Goal: Task Accomplishment & Management: Complete application form

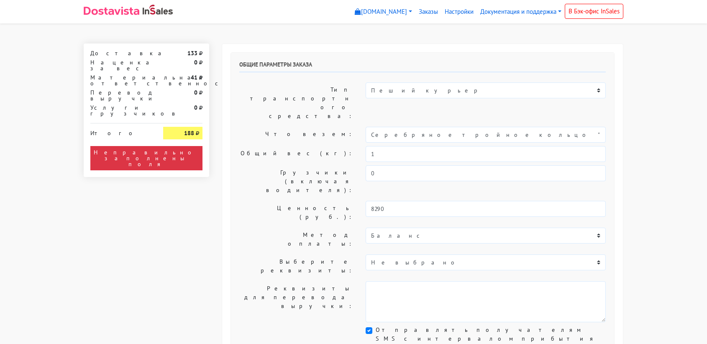
select select "11:00"
select select "21:00"
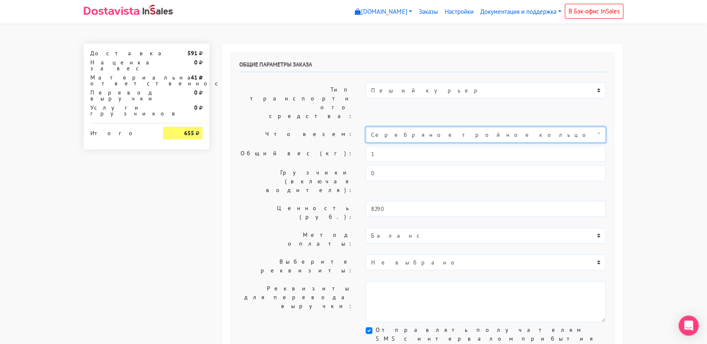
drag, startPoint x: 494, startPoint y: 111, endPoint x: 352, endPoint y: 108, distance: 141.8
click at [352, 127] on div "Что везем: Серебряное тройное кольцо "Bubble" (16,5)" at bounding box center [422, 135] width 379 height 16
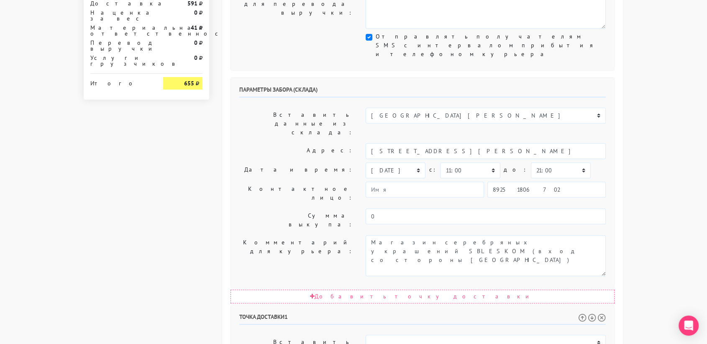
scroll to position [293, 0]
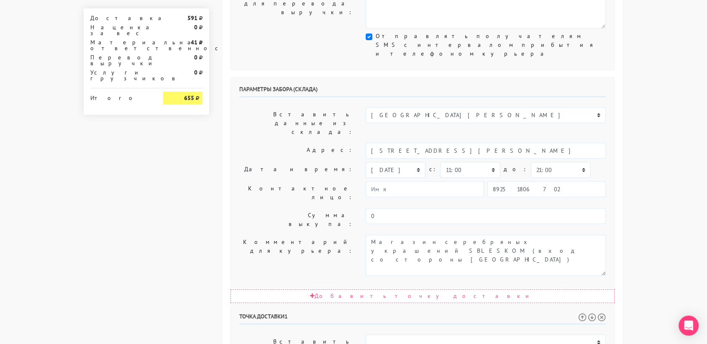
type input "подарок"
click at [533, 162] on select "00:00 00:30 01:00 01:30 02:00 02:30 03:00 03:30 04:00 04:30 05:00 05:30 06:00 0…" at bounding box center [561, 170] width 60 height 16
select select "11:30"
click at [531, 162] on select "00:00 00:30 01:00 01:30 02:00 02:30 03:00 03:30 04:00 04:30 05:00 05:30 06:00 0…" at bounding box center [561, 170] width 60 height 16
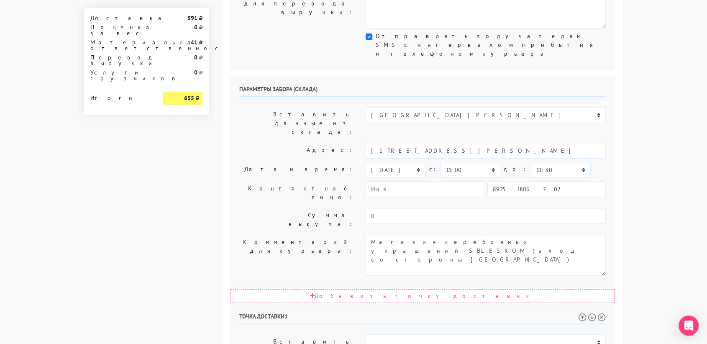
drag, startPoint x: 460, startPoint y: 249, endPoint x: 612, endPoint y: 257, distance: 152.4
type input "Москва, Краснобогатырская улица, 24"
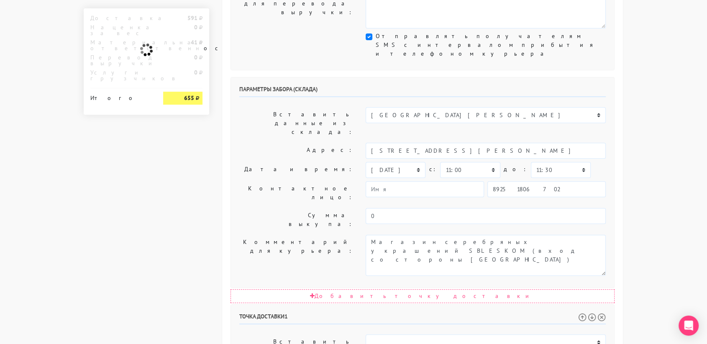
paste textarea "Квартира 25, 1 подъезд, 5 этажНет доступа к шлагбауму .Вход в подъезд с внутрен…"
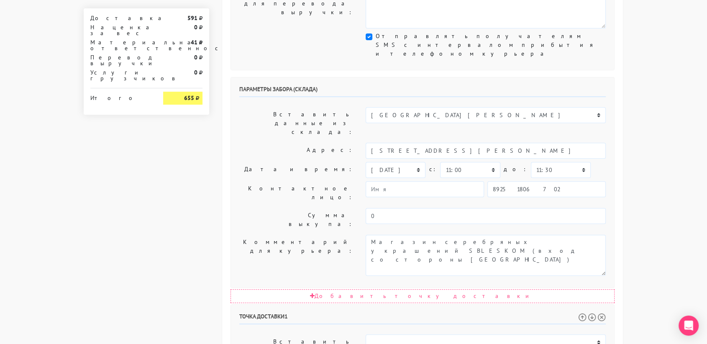
drag, startPoint x: 512, startPoint y: 304, endPoint x: 570, endPoint y: 306, distance: 57.8
type textarea "!!!!!!!!!!получатель, согласовать время приезда заранее +7 (929) 700-74-00 Екат…"
drag, startPoint x: 536, startPoint y: 287, endPoint x: 468, endPoint y: 298, distance: 68.5
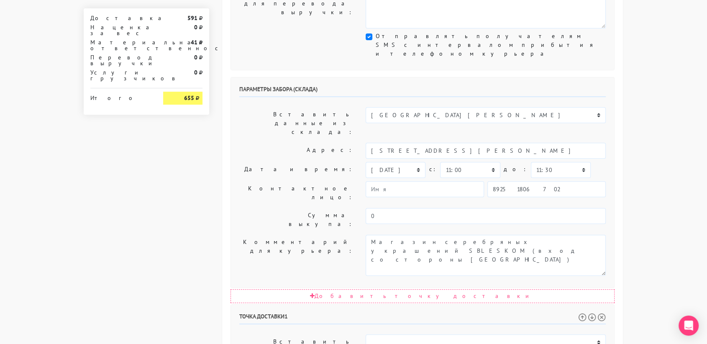
paste input "(929) 700-74-00"
type input "+7 (929) 700-74-00"
drag, startPoint x: 400, startPoint y: 315, endPoint x: 365, endPoint y: 315, distance: 36.0
drag, startPoint x: 461, startPoint y: 289, endPoint x: 339, endPoint y: 291, distance: 122.5
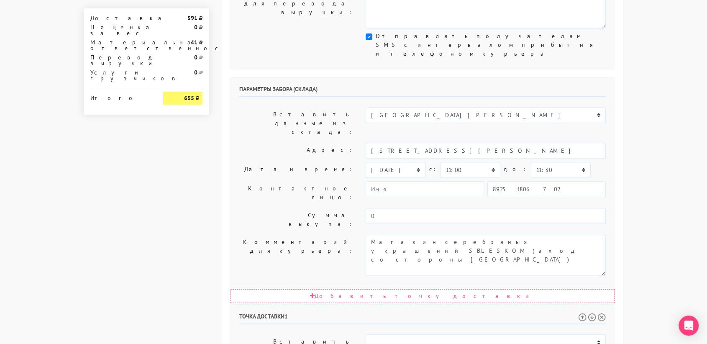
paste input "катери"
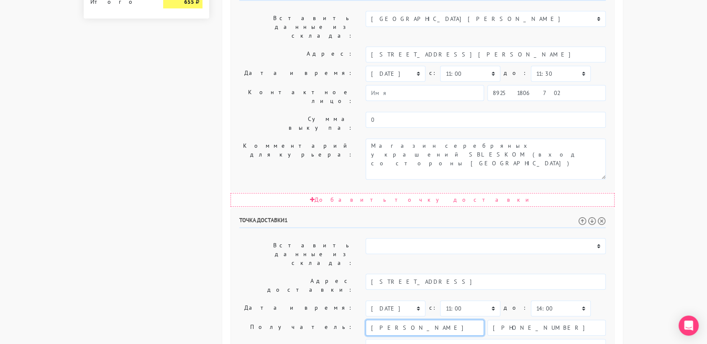
scroll to position [426, 0]
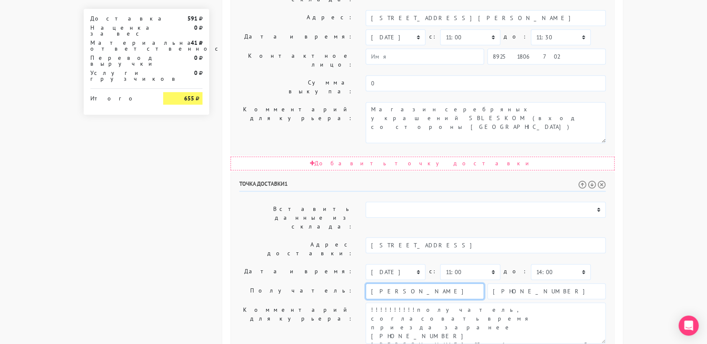
type input "Екатерина"
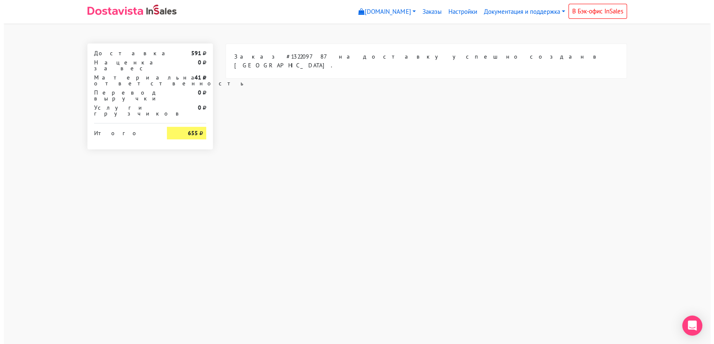
scroll to position [0, 0]
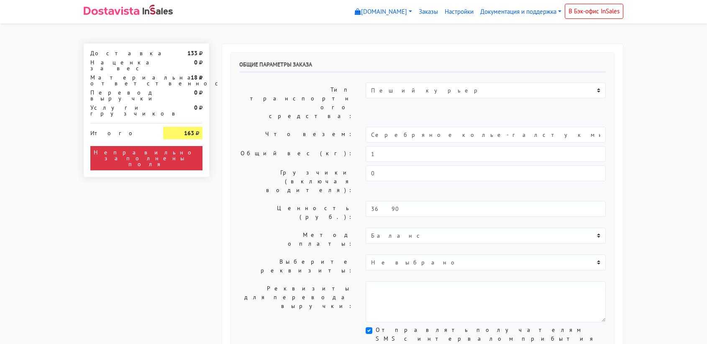
select select "11:00"
select select "21:00"
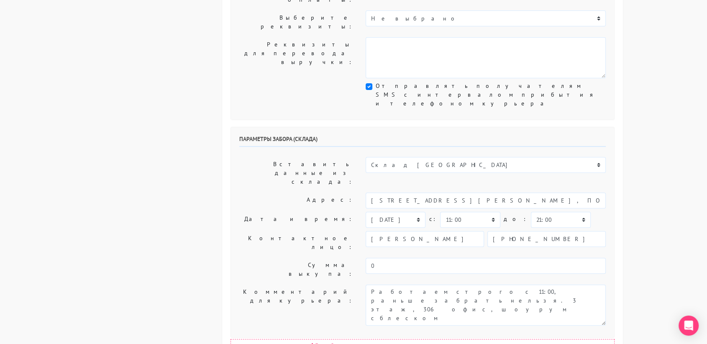
scroll to position [245, 0]
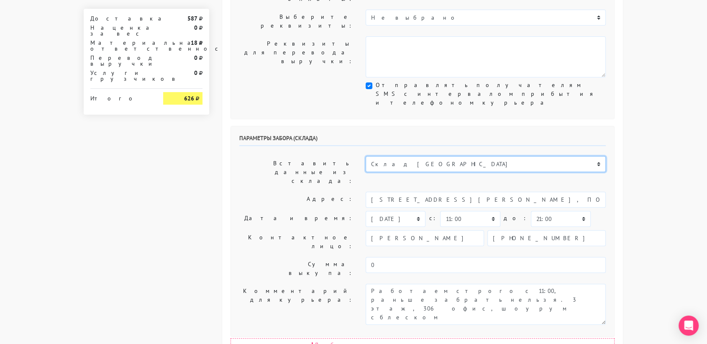
click at [420, 156] on select "Склад [GEOGRAPHIC_DATA] Склад [GEOGRAPHIC_DATA] [GEOGRAPHIC_DATA][PERSON_NAME] …" at bounding box center [485, 164] width 240 height 16
select select "1019"
click at [365, 156] on select "Склад [GEOGRAPHIC_DATA] Склад [GEOGRAPHIC_DATA] [GEOGRAPHIC_DATA][PERSON_NAME] …" at bounding box center [485, 164] width 240 height 16
type input "[STREET_ADDRESS][PERSON_NAME]"
type input "89251806702"
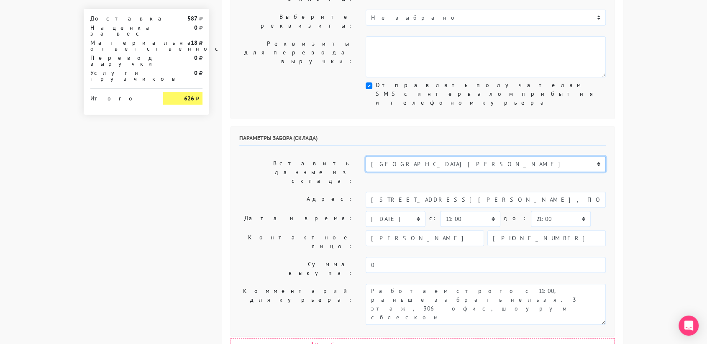
type textarea "Магазин серебряных украшений SBLESKOM (вход со стороны [GEOGRAPHIC_DATA])"
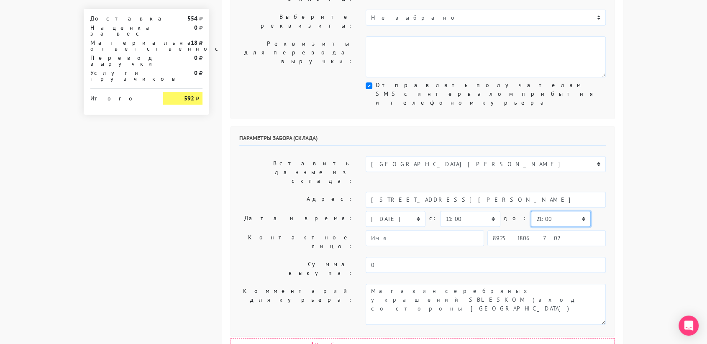
click at [531, 211] on select "00:00 00:30 01:00 01:30 02:00 02:30 03:00 03:30 04:00 04:30 05:00 05:30 06:00 0…" at bounding box center [561, 219] width 60 height 16
select select "11:30"
click at [531, 211] on select "00:00 00:30 01:00 01:30 02:00 02:30 03:00 03:30 04:00 04:30 05:00 05:30 06:00 0…" at bounding box center [561, 219] width 60 height 16
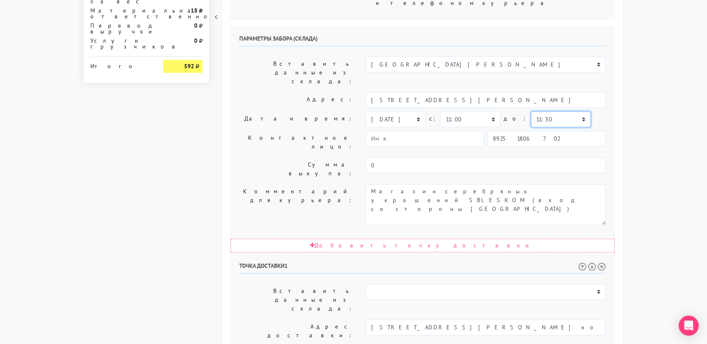
scroll to position [344, 0]
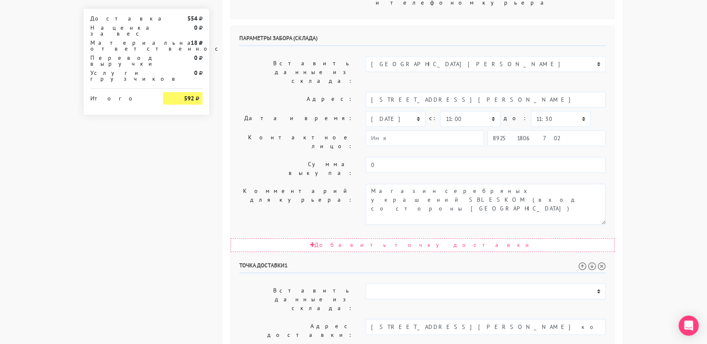
drag, startPoint x: 515, startPoint y: 252, endPoint x: 453, endPoint y: 253, distance: 62.3
type textarea "Позвонить получателю за 1 час."
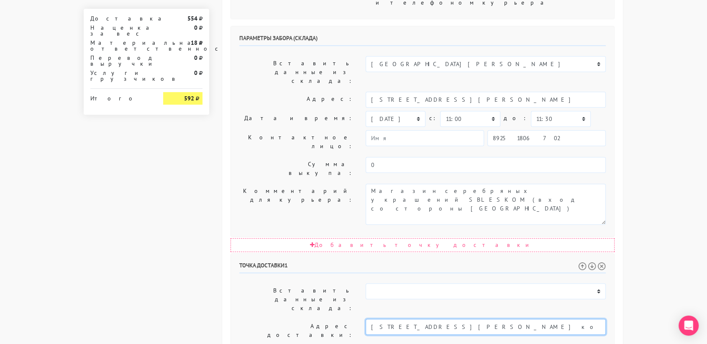
drag, startPoint x: 522, startPoint y: 197, endPoint x: 455, endPoint y: 201, distance: 67.0
click at [455, 319] on input "[STREET_ADDRESS][PERSON_NAME] компании Лукойл" at bounding box center [485, 327] width 240 height 16
click at [462, 335] on li "[STREET_ADDRESS][PERSON_NAME]" at bounding box center [492, 340] width 253 height 11
type input "[STREET_ADDRESS][PERSON_NAME]"
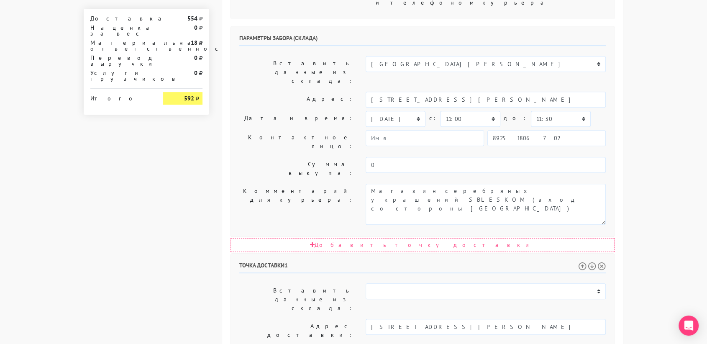
paste textarea "офис компании Лукойл"
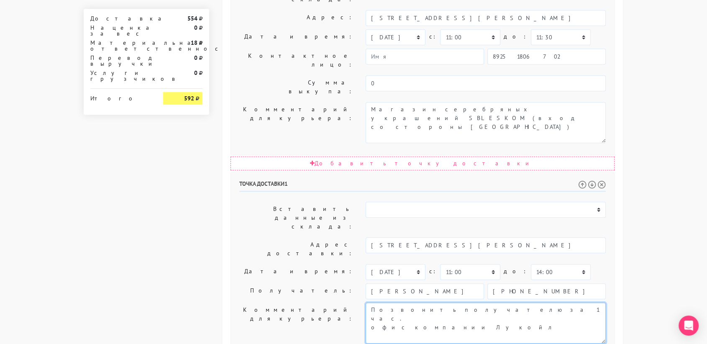
type textarea "Позвонить получателю за 1 час. офис компании Лукойл"
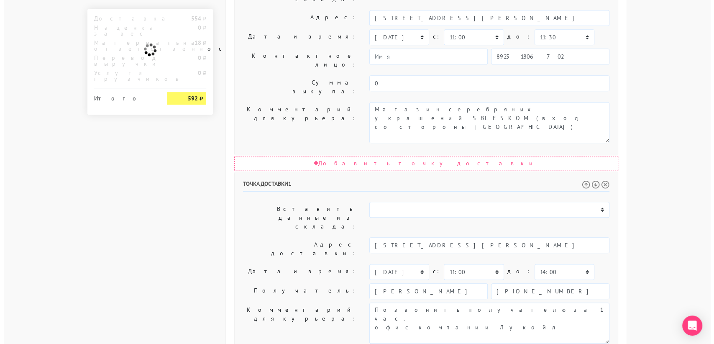
scroll to position [0, 0]
